Goal: Transaction & Acquisition: Purchase product/service

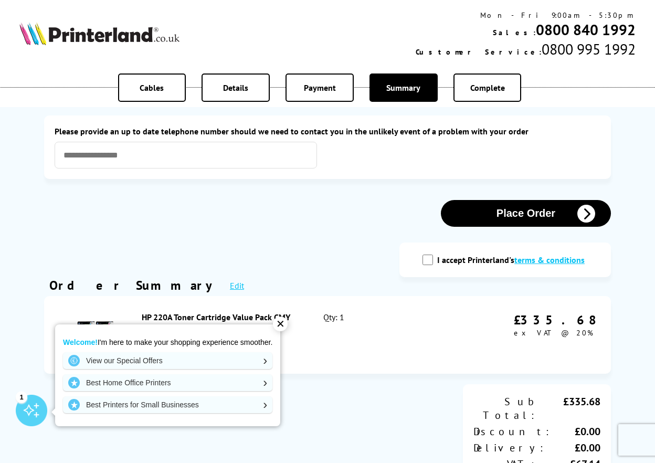
drag, startPoint x: 283, startPoint y: 325, endPoint x: 289, endPoint y: 316, distance: 10.5
click at [283, 325] on div "✕" at bounding box center [280, 323] width 15 height 15
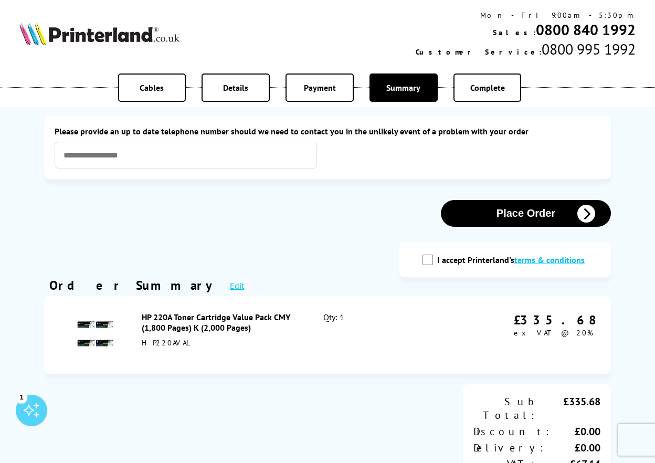
click at [430, 261] on input "I accept Printerland's terms & conditions" at bounding box center [428, 260] width 10 height 10
checkbox input "true"
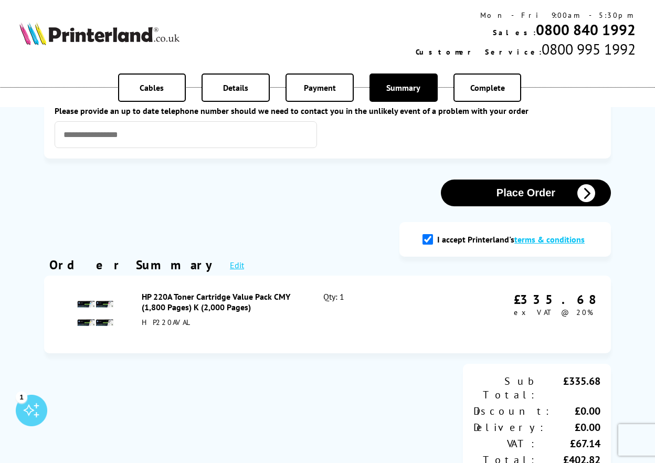
scroll to position [23, 0]
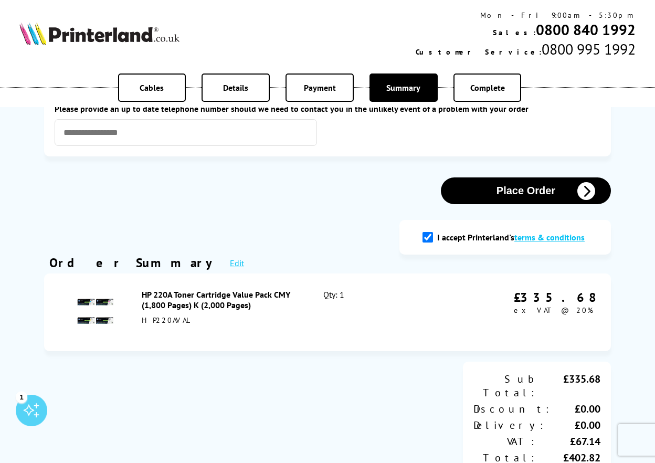
click at [519, 188] on button "Place Order" at bounding box center [526, 190] width 170 height 27
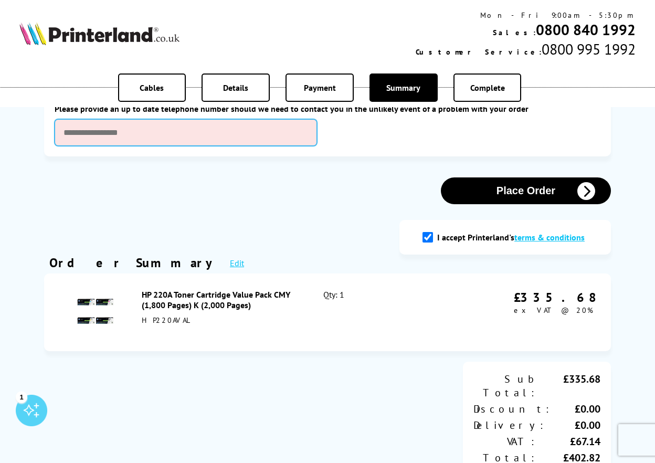
click at [169, 140] on input "text" at bounding box center [186, 132] width 262 height 27
type input "**********"
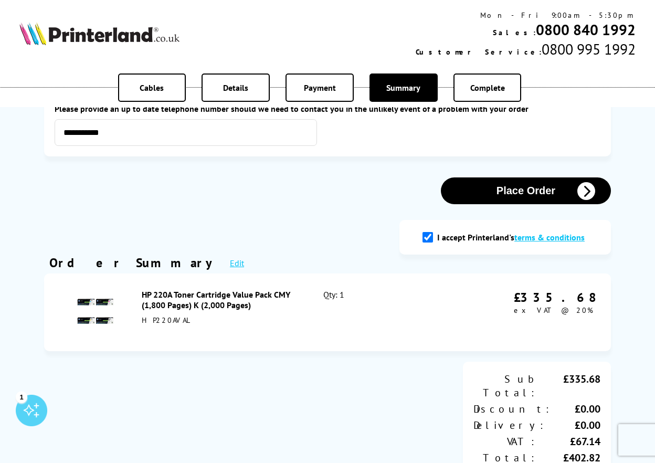
click at [551, 193] on button "Place Order" at bounding box center [526, 190] width 170 height 27
